Goal: Browse casually

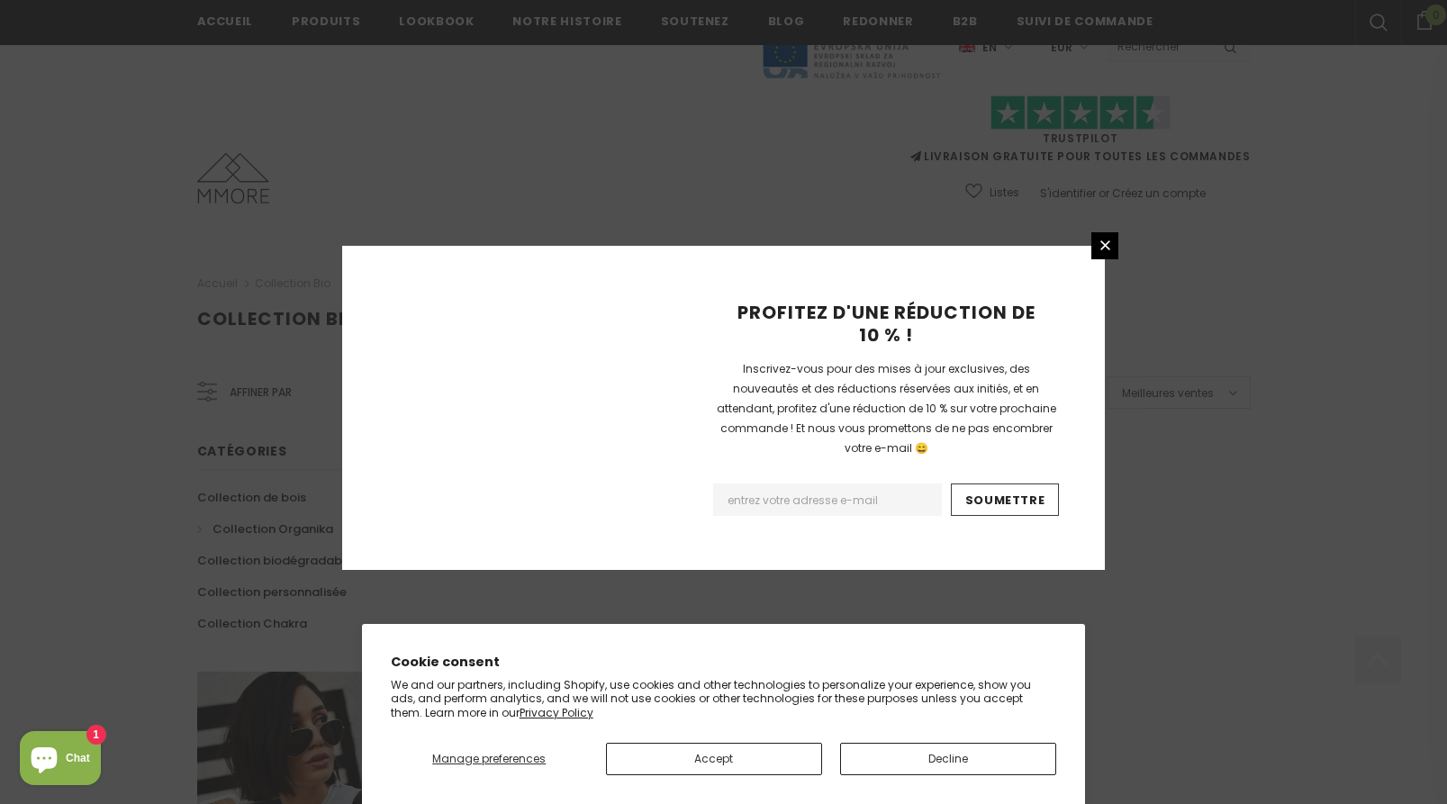
scroll to position [1085, 0]
